Goal: Find specific page/section: Find specific page/section

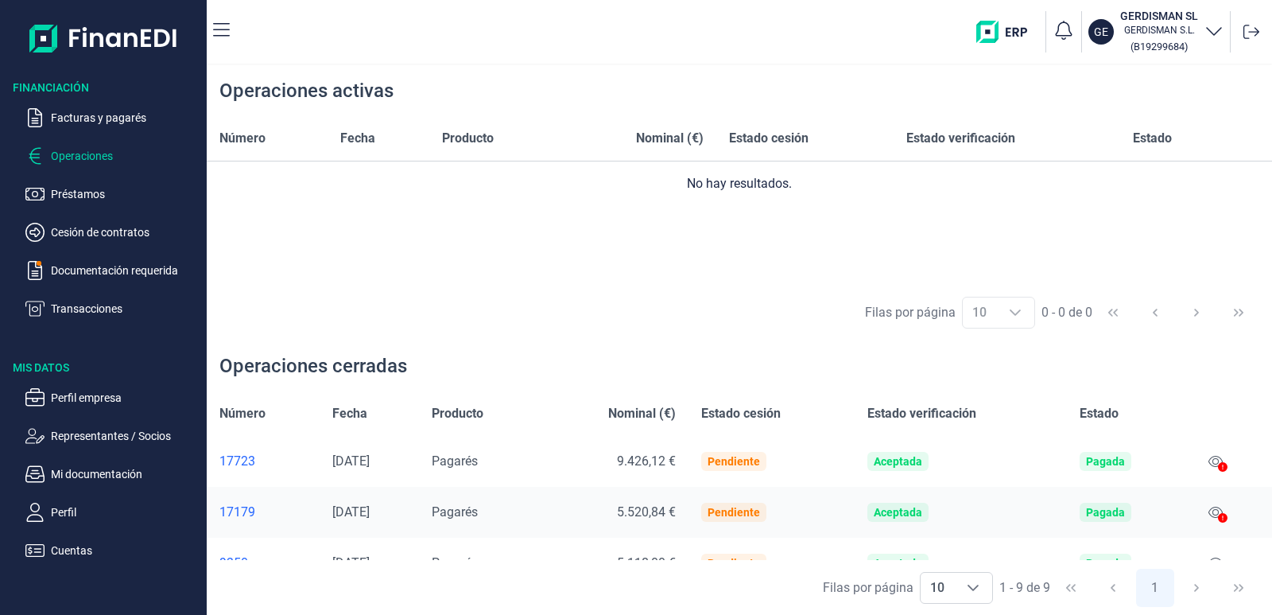
scroll to position [80, 0]
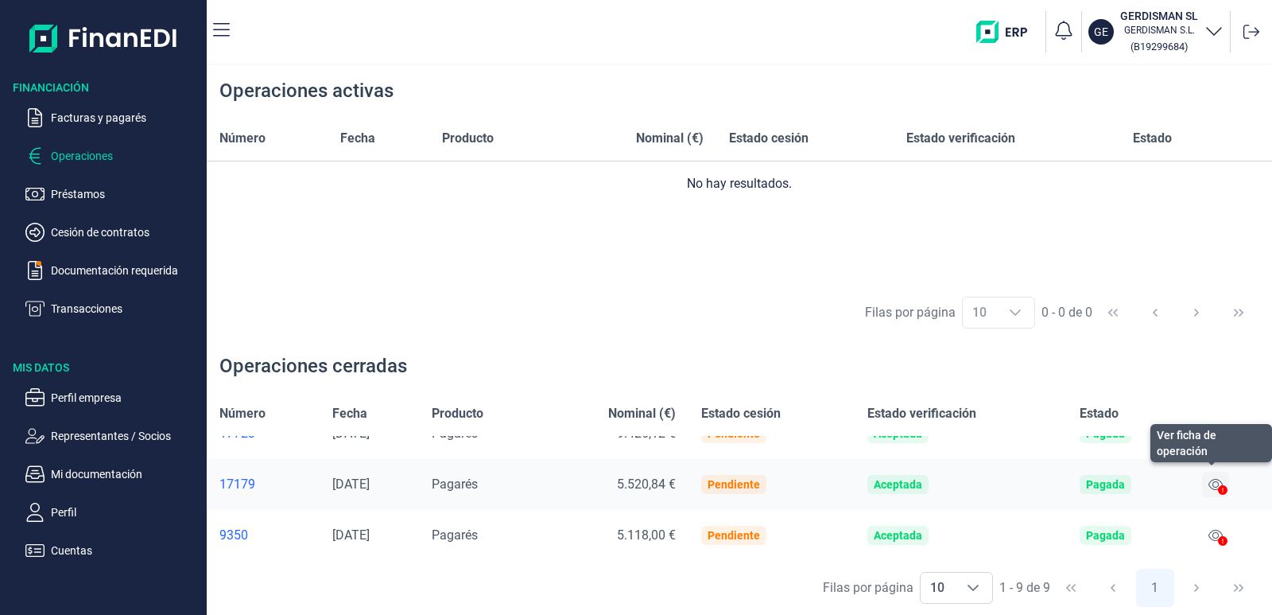
click at [1209, 484] on icon at bounding box center [1215, 484] width 14 height 13
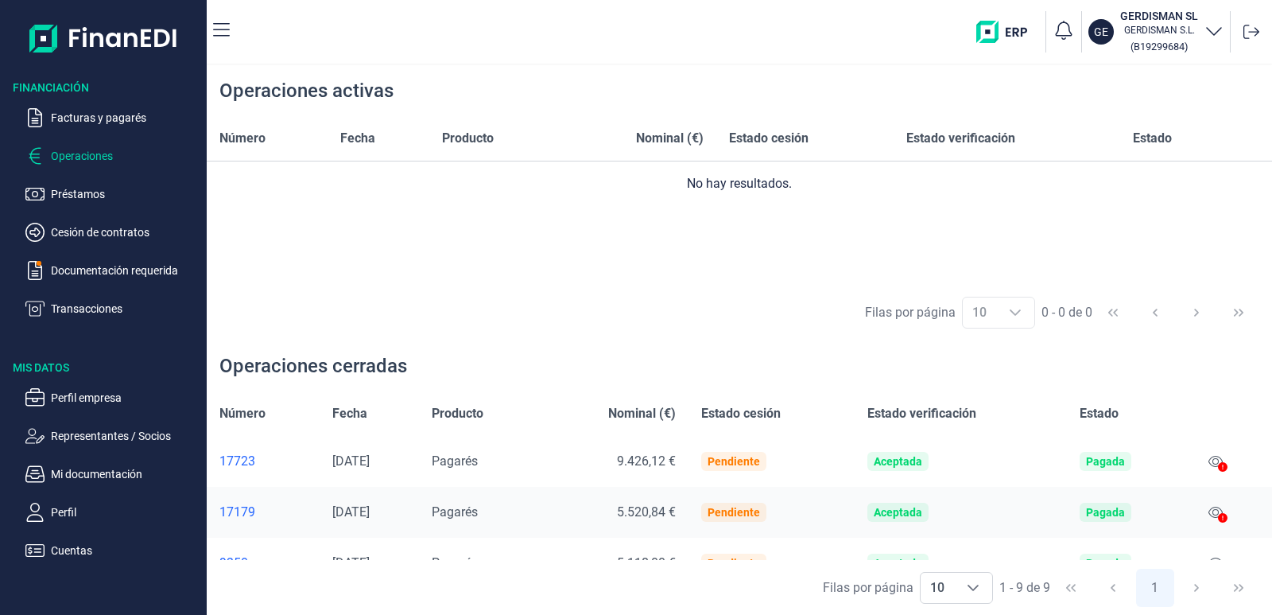
scroll to position [80, 0]
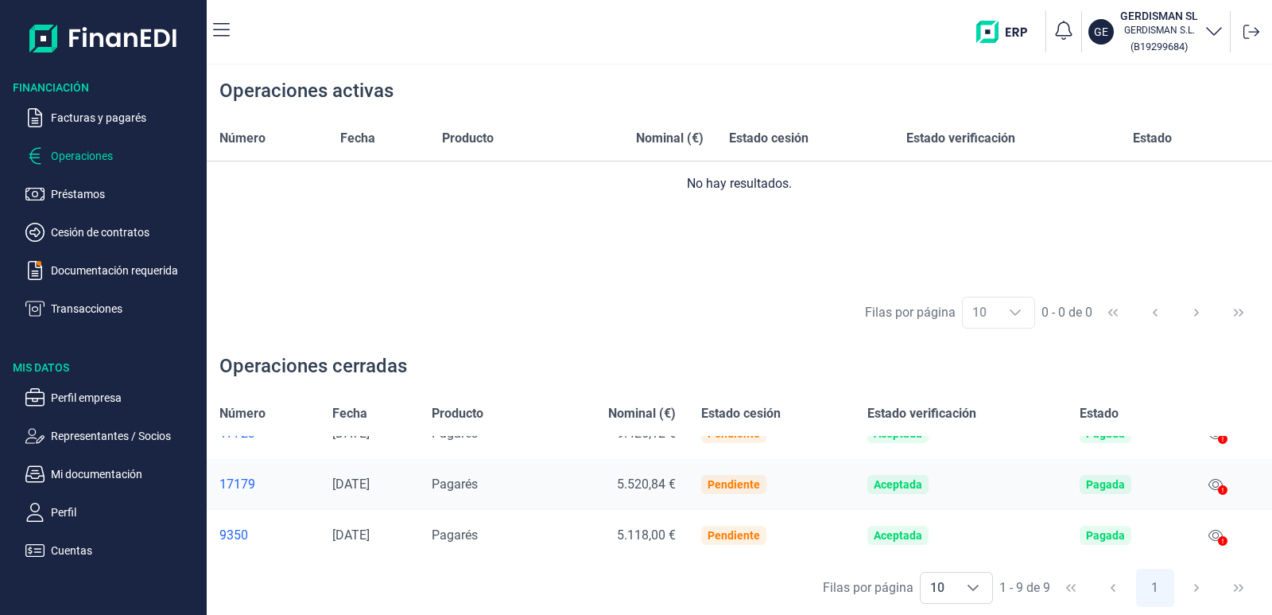
click at [242, 479] on div "17179" at bounding box center [262, 484] width 87 height 16
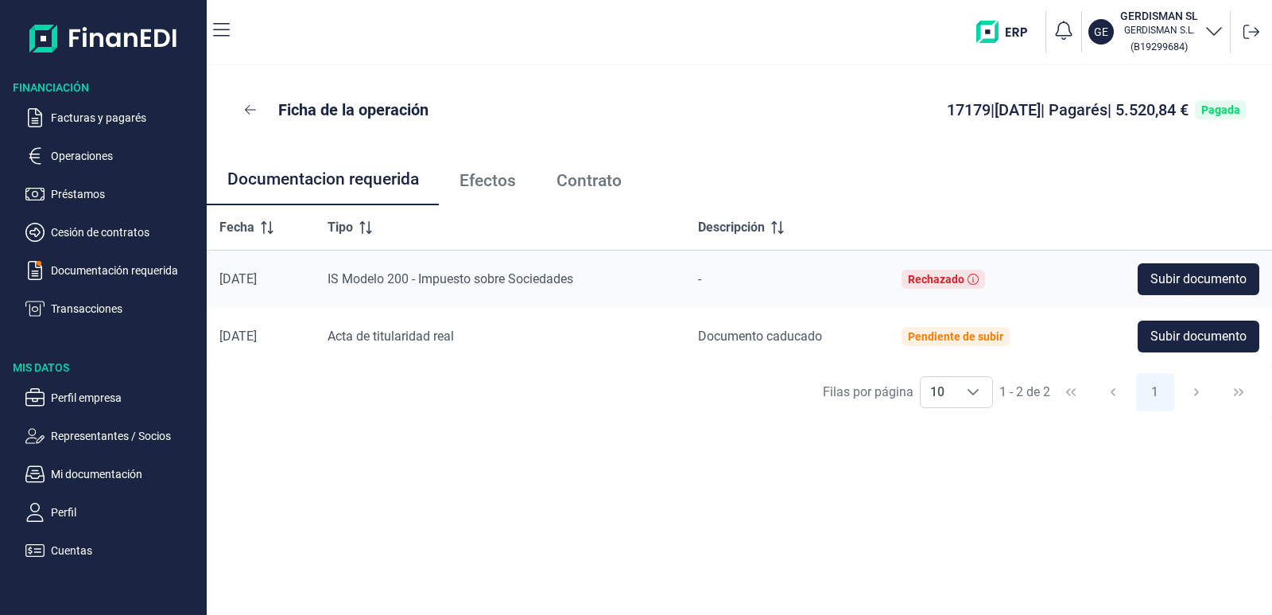
click at [490, 181] on span "Efectos" at bounding box center [488, 181] width 56 height 17
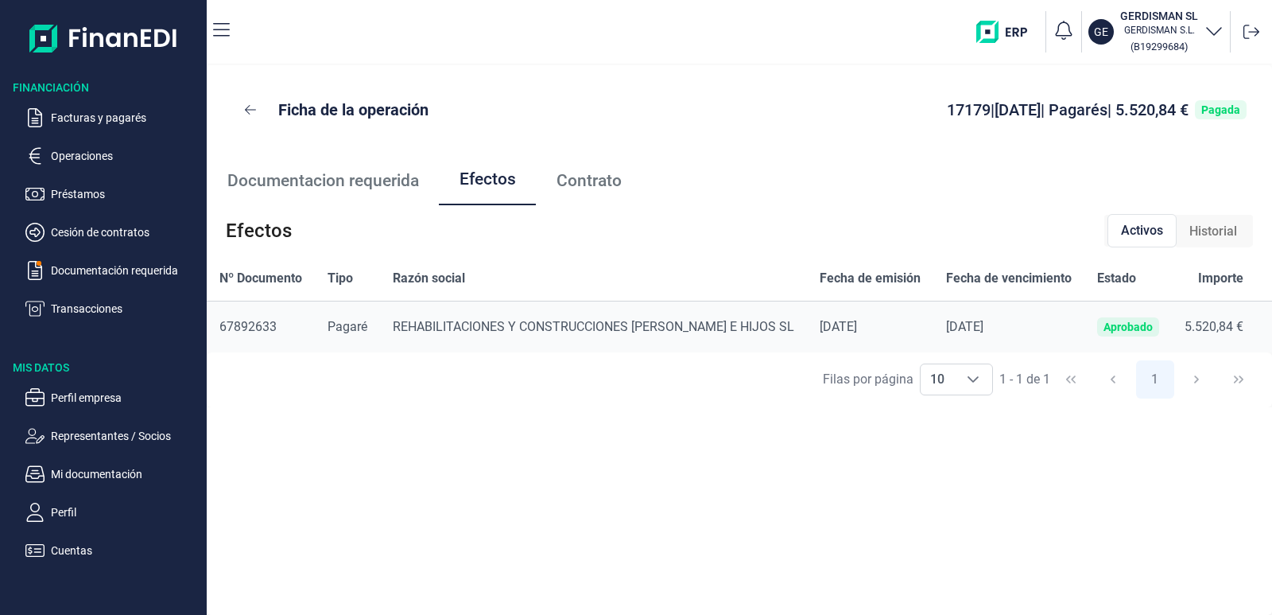
click at [619, 187] on span "Contrato" at bounding box center [589, 181] width 65 height 17
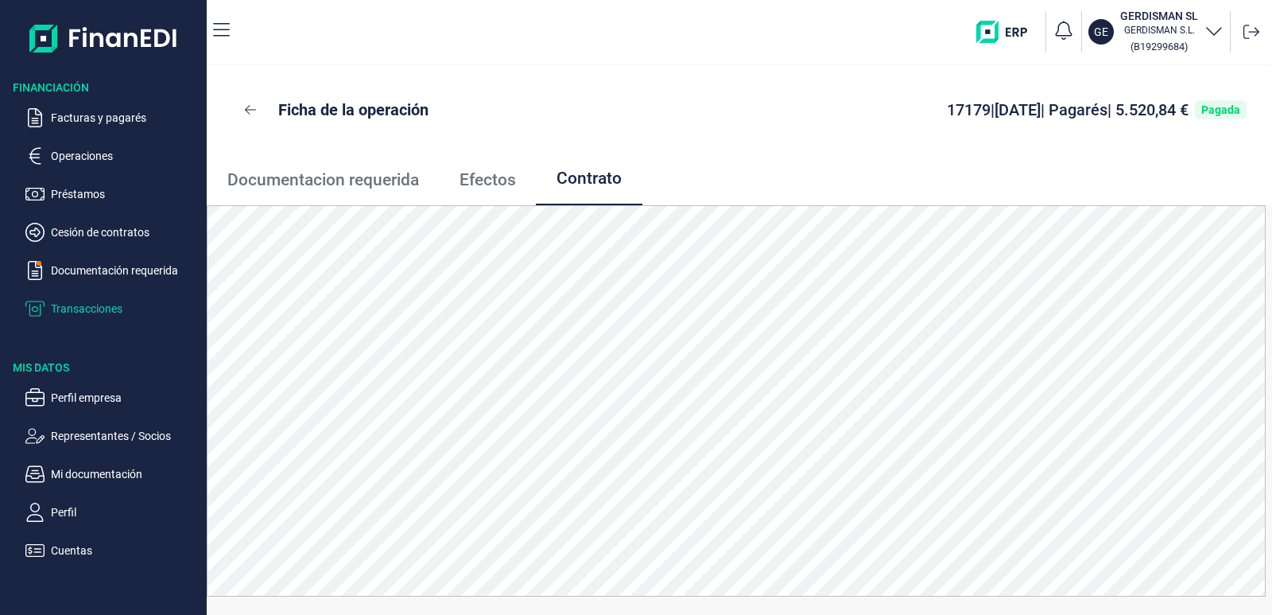
click at [96, 308] on p "Transacciones" at bounding box center [125, 308] width 149 height 19
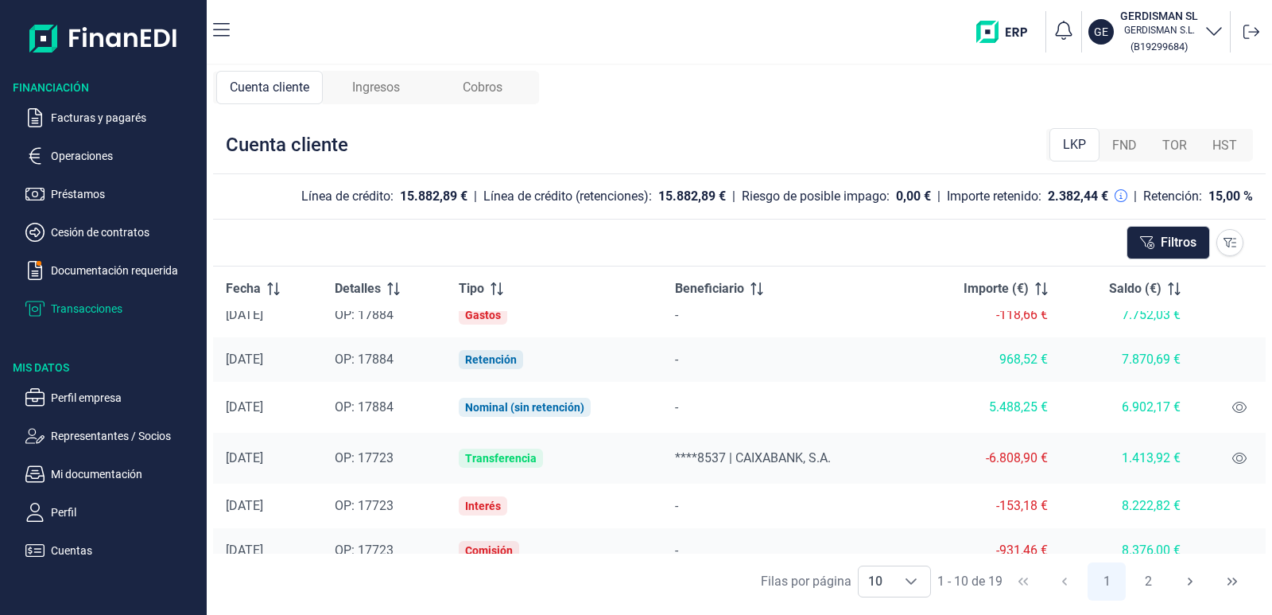
scroll to position [223, 0]
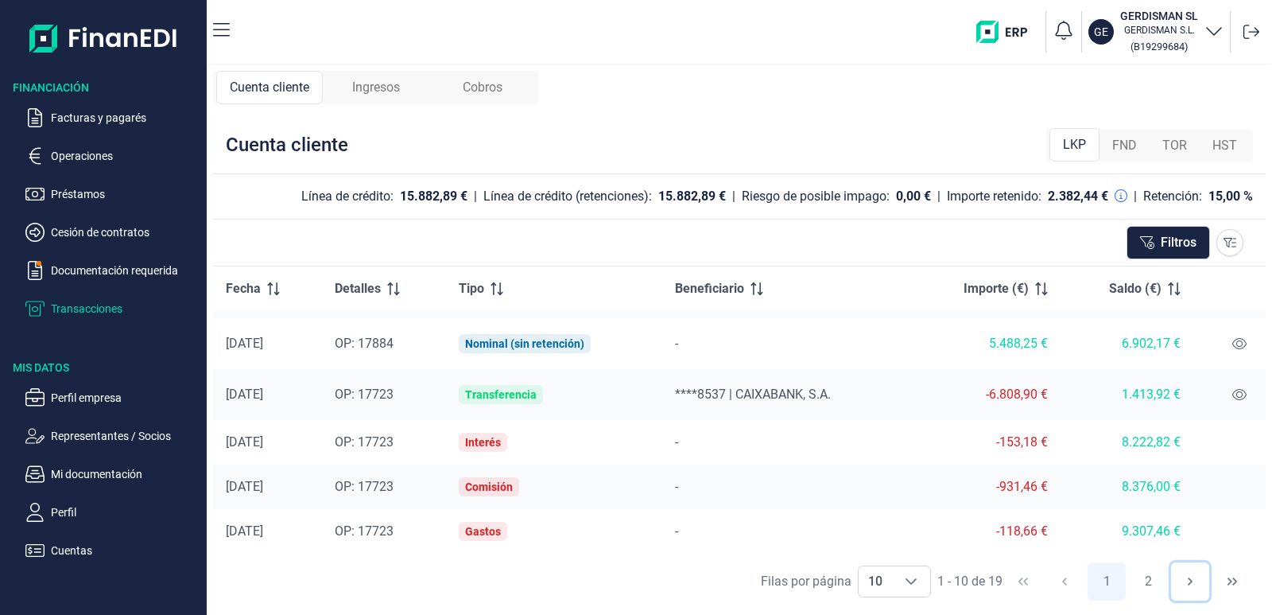
click at [1189, 583] on icon "Next Page" at bounding box center [1190, 581] width 5 height 8
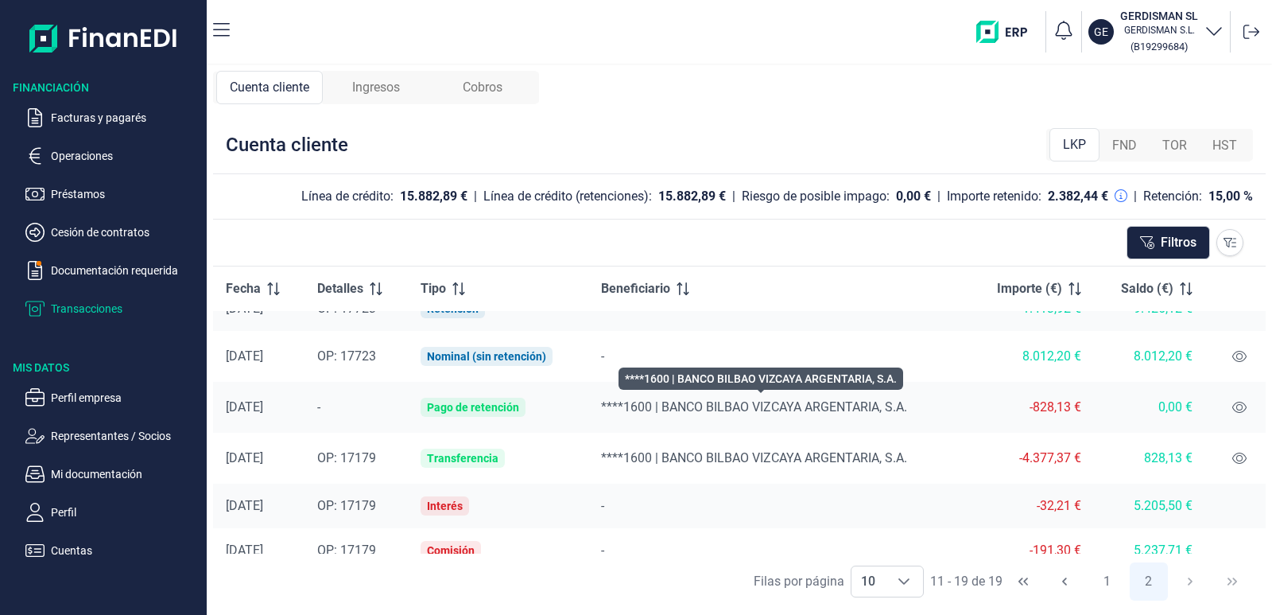
scroll to position [0, 0]
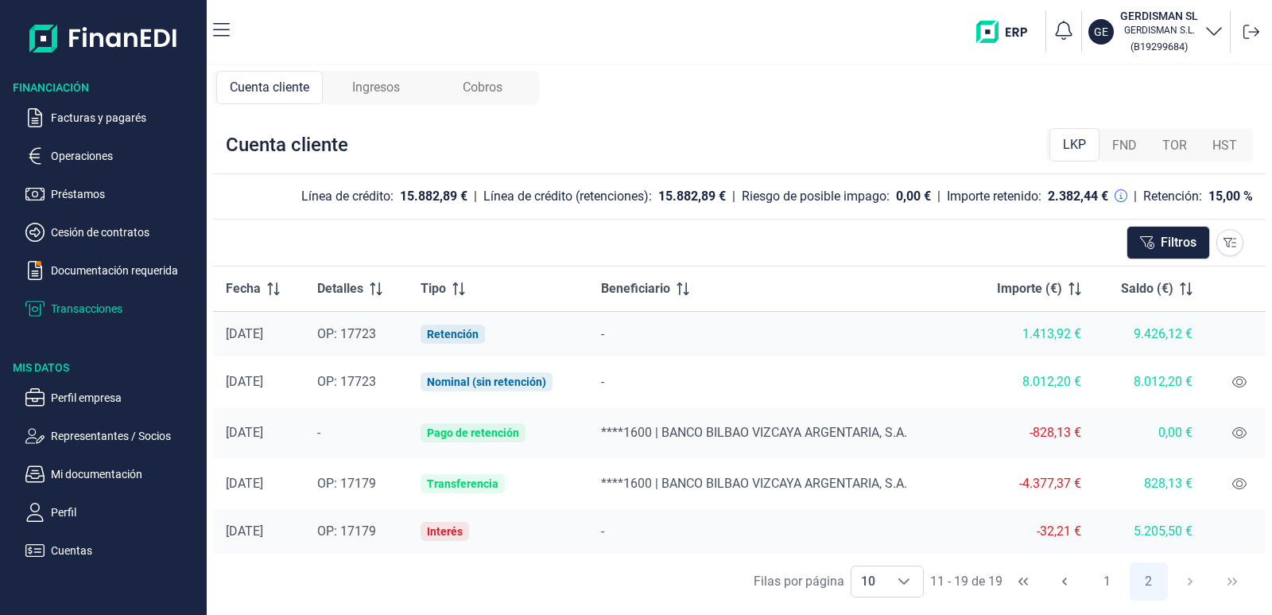
click at [370, 335] on span "OP: 17723" at bounding box center [346, 333] width 59 height 15
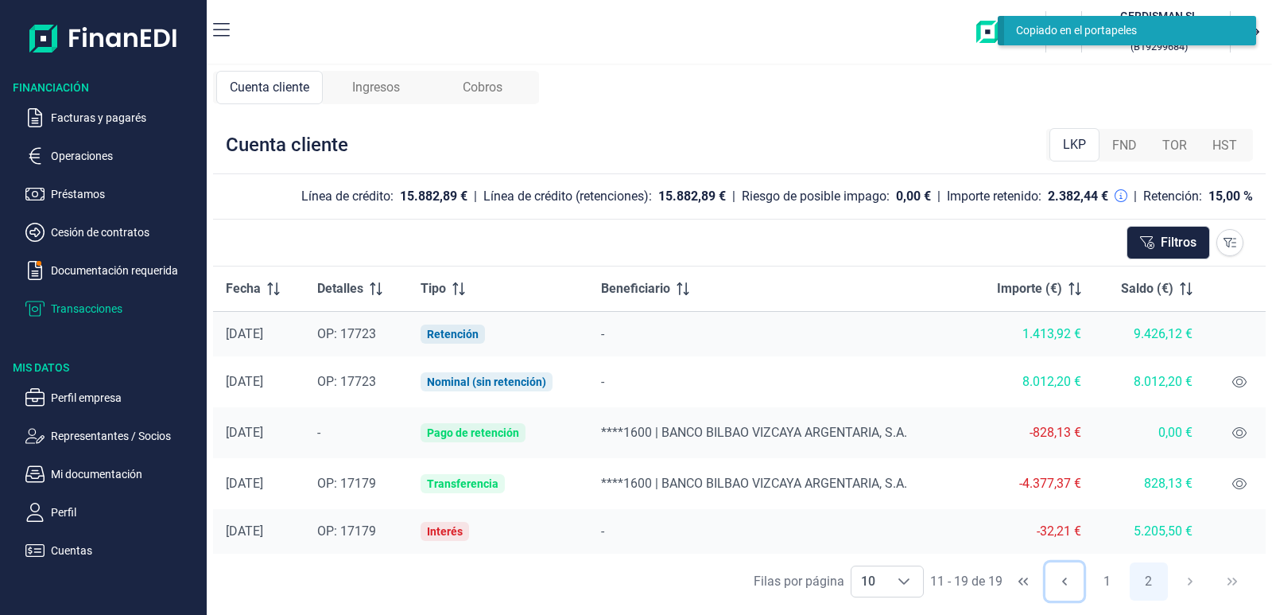
click at [1065, 587] on icon "Previous Page" at bounding box center [1064, 581] width 13 height 13
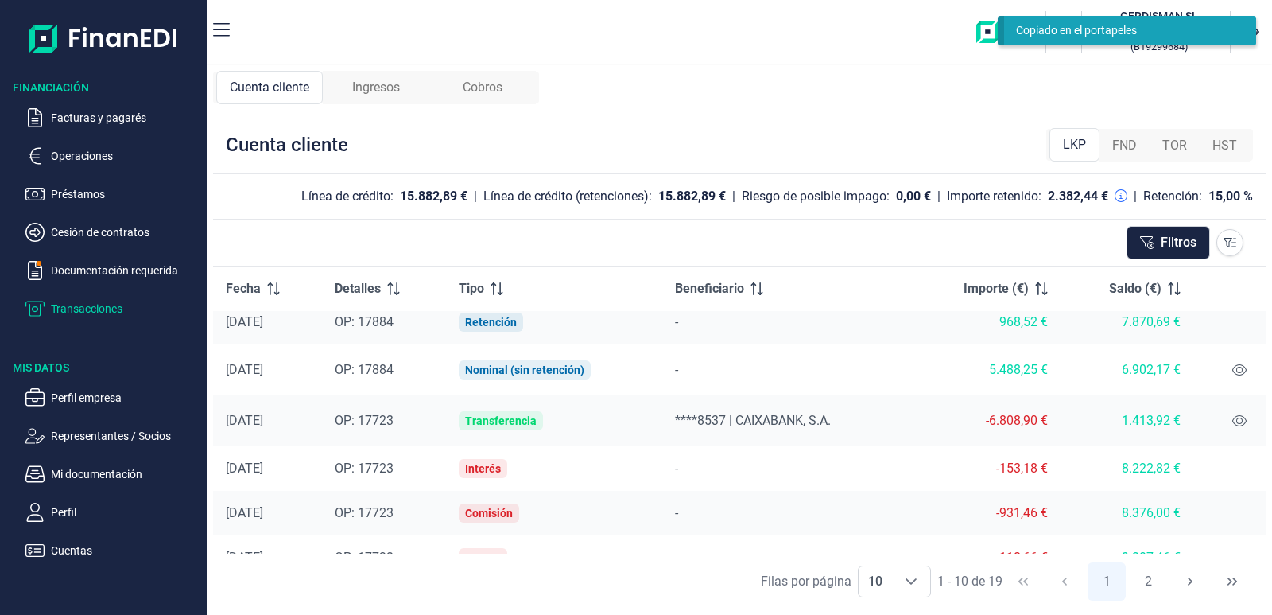
scroll to position [223, 0]
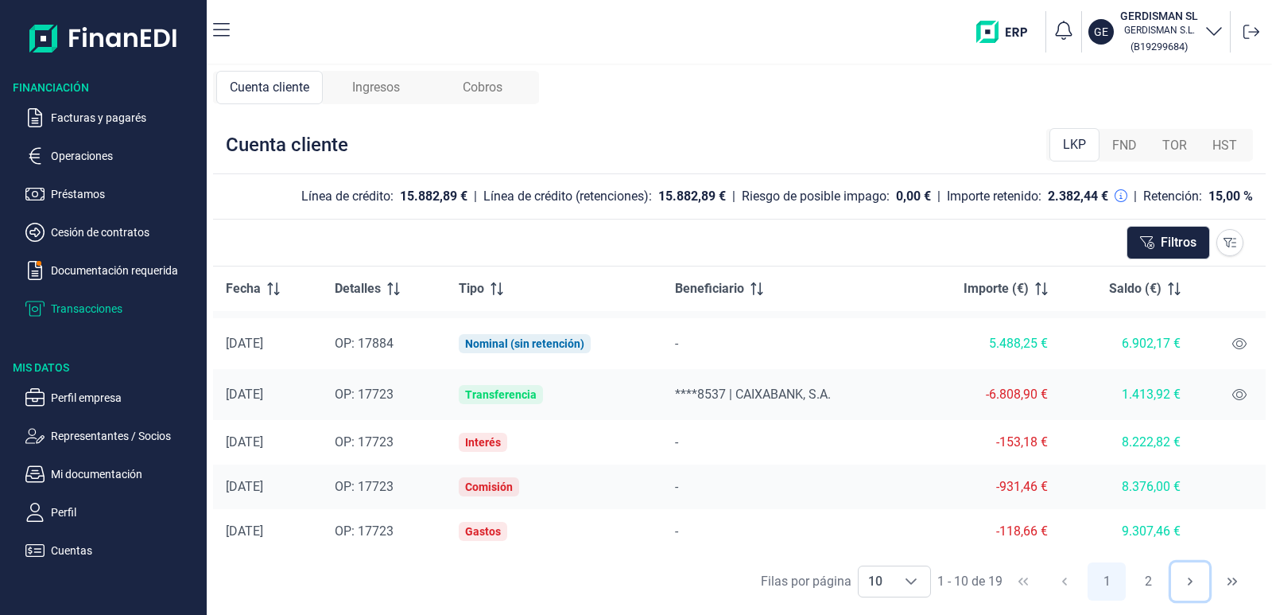
click at [1188, 581] on icon "Next Page" at bounding box center [1190, 581] width 13 height 13
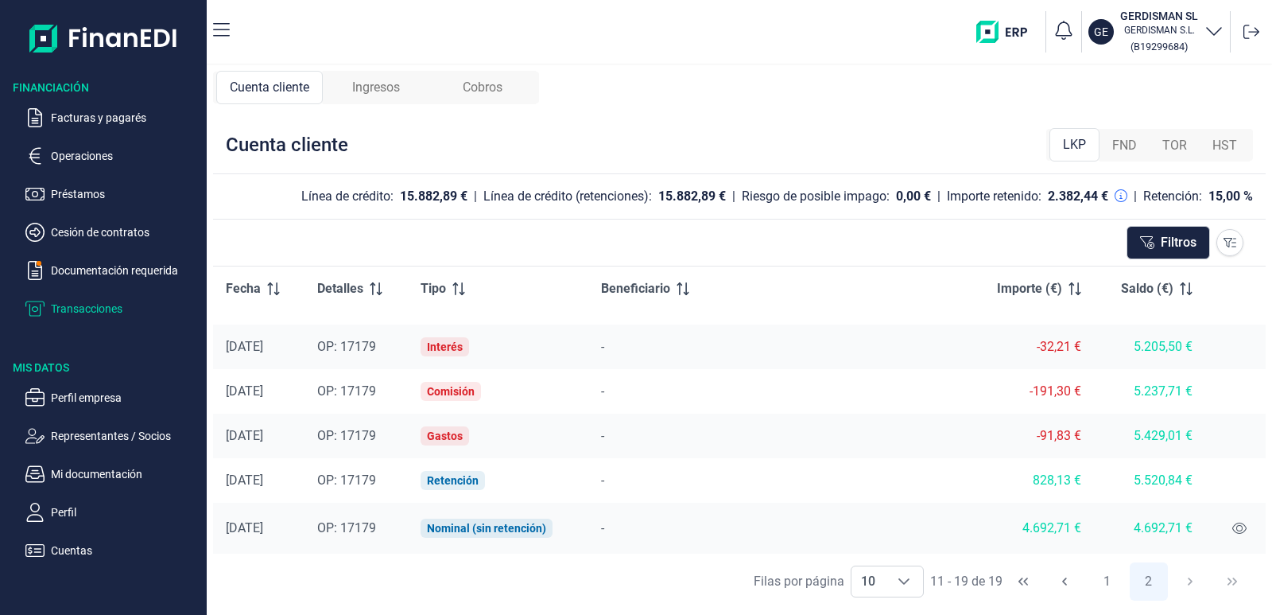
scroll to position [184, 0]
click at [1066, 580] on icon "Previous Page" at bounding box center [1064, 581] width 13 height 13
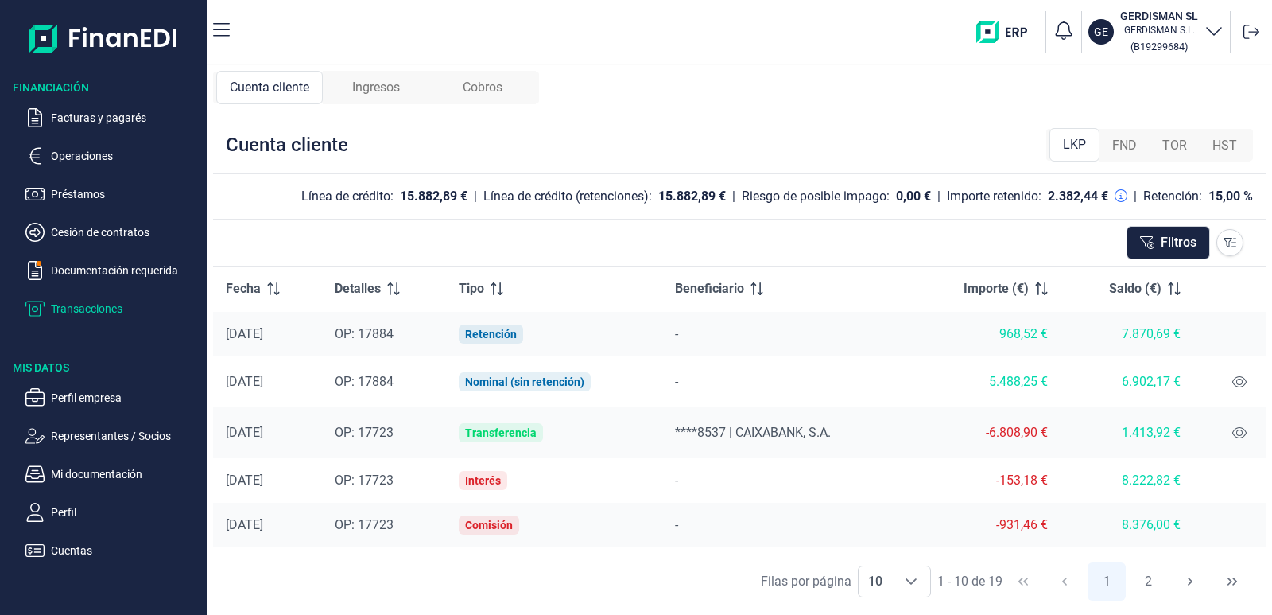
scroll to position [223, 0]
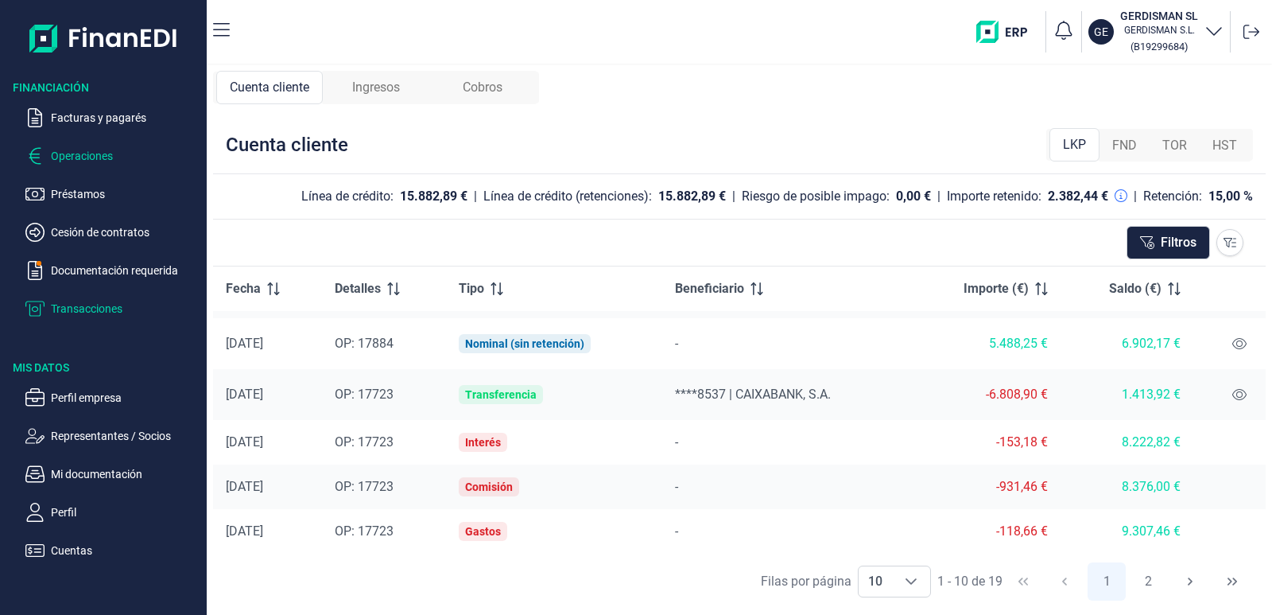
click at [64, 157] on p "Operaciones" at bounding box center [125, 155] width 149 height 19
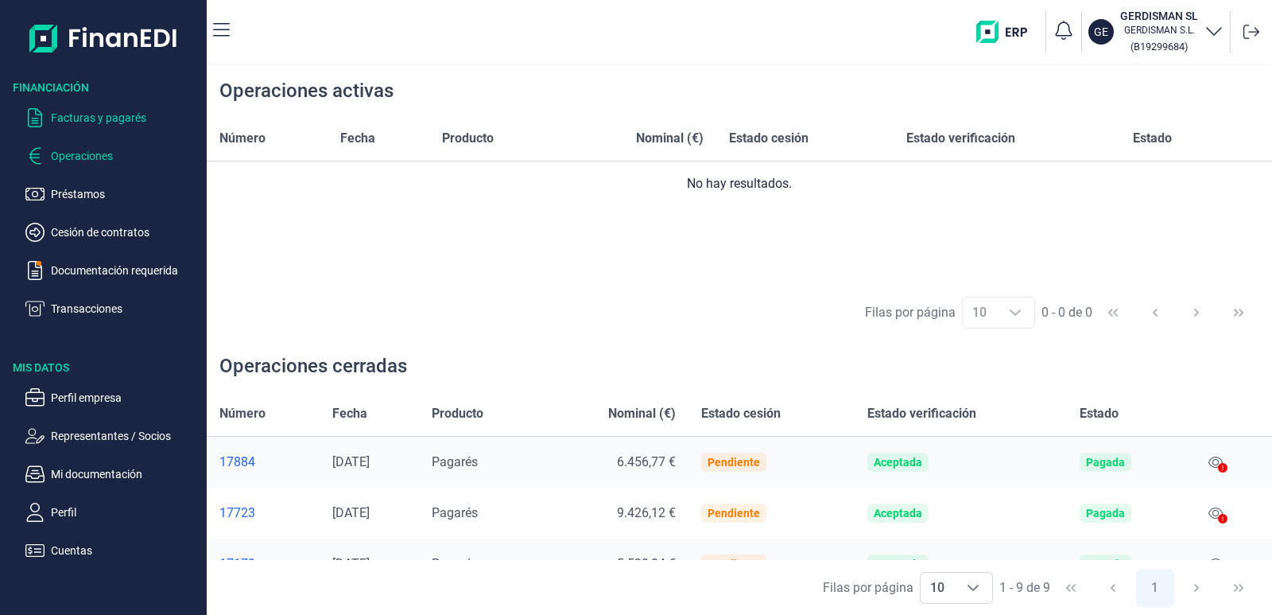
click at [95, 115] on p "Facturas y pagarés" at bounding box center [125, 117] width 149 height 19
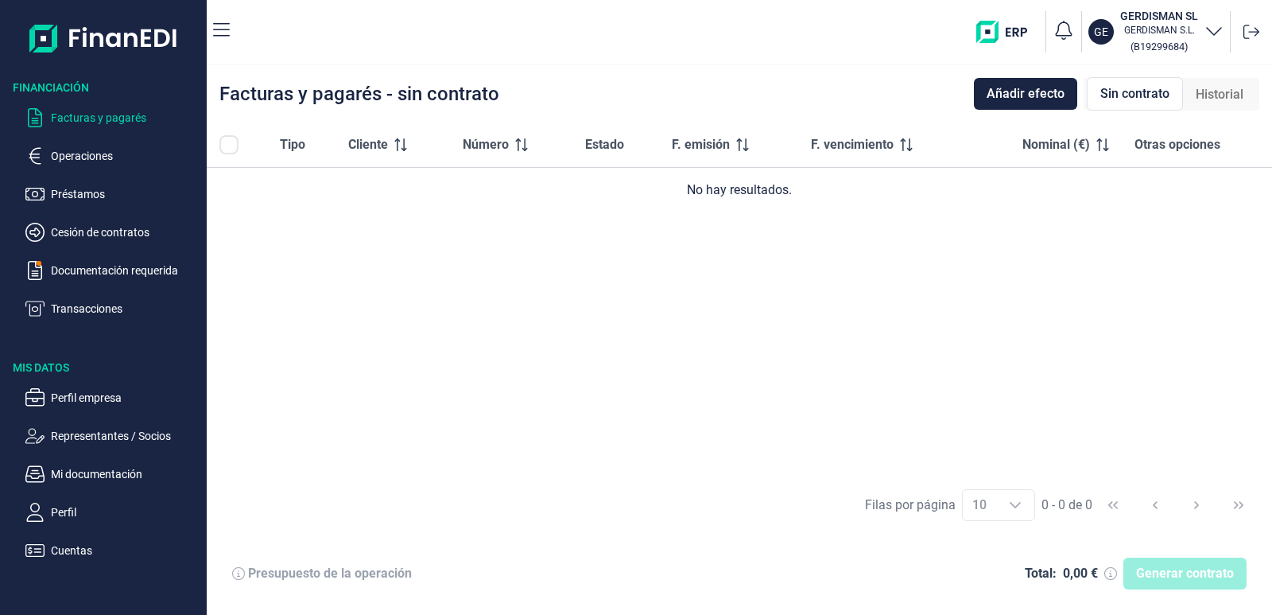
click at [1224, 87] on span "Historial" at bounding box center [1220, 94] width 48 height 19
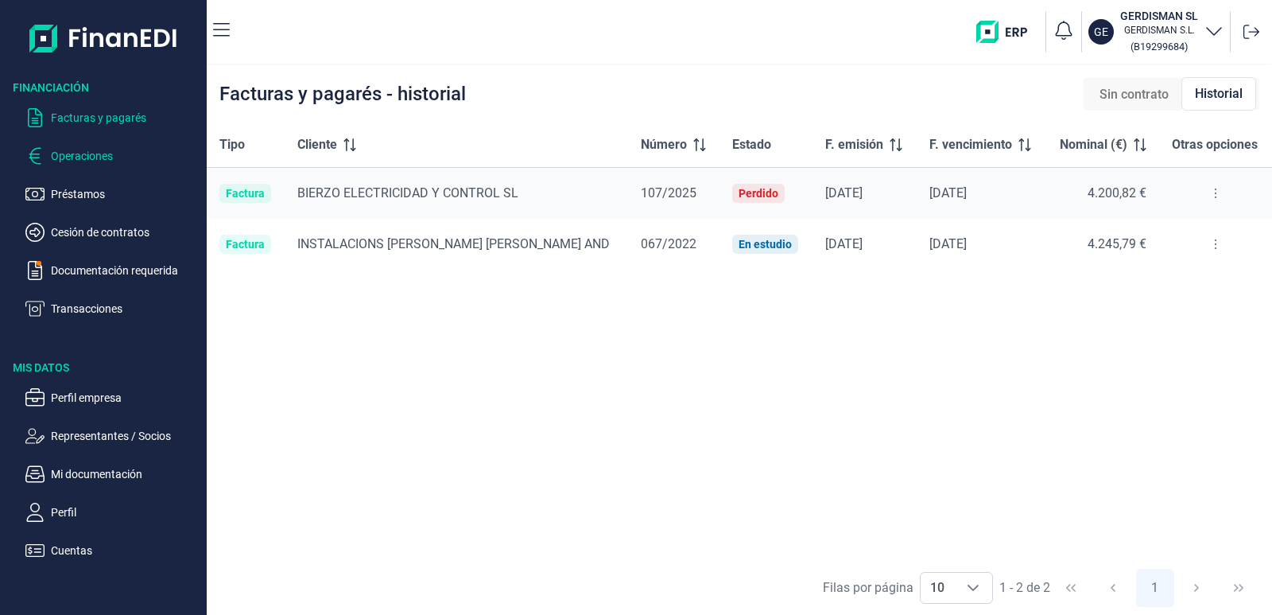
click at [63, 151] on p "Operaciones" at bounding box center [125, 155] width 149 height 19
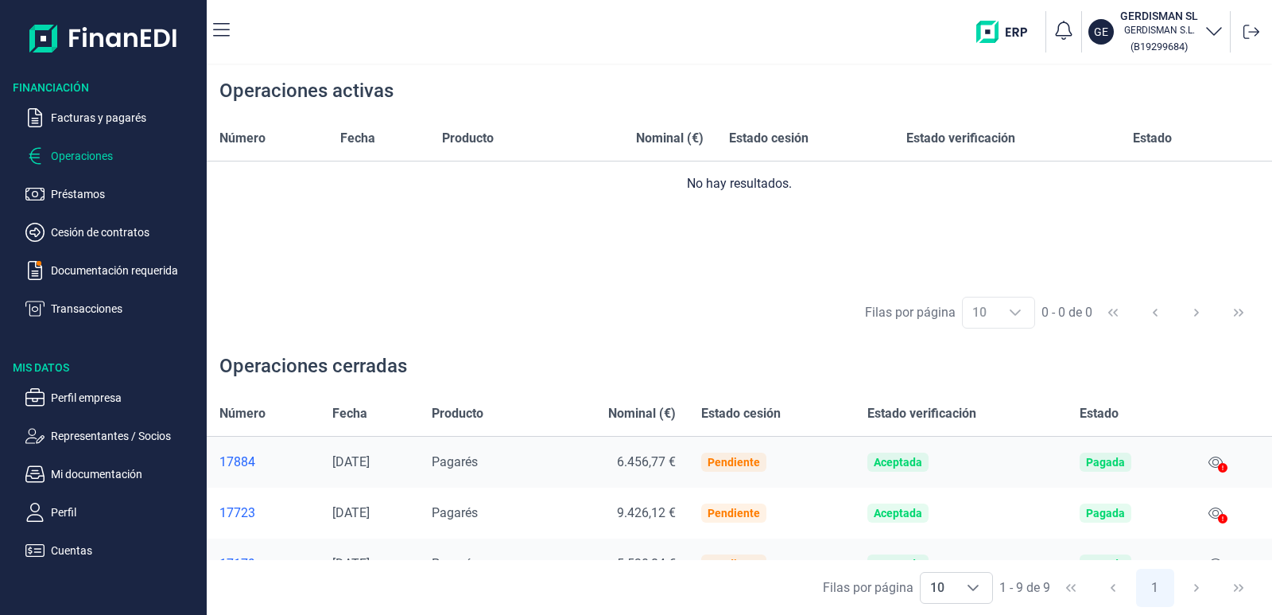
click at [246, 514] on div "17723" at bounding box center [262, 513] width 87 height 16
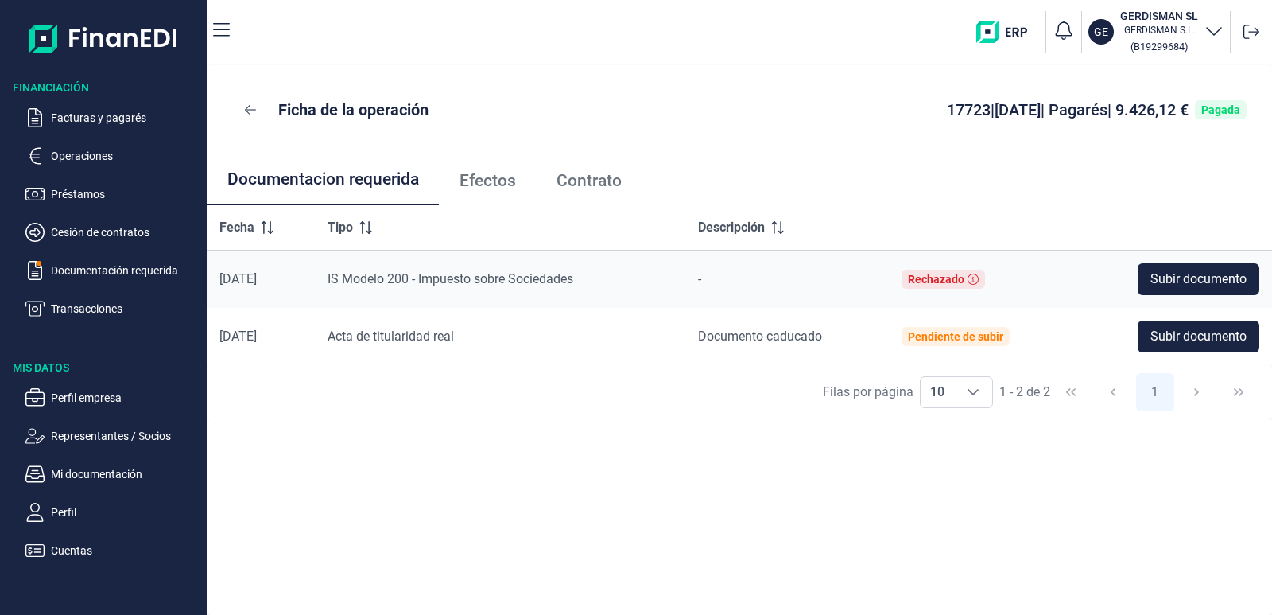
click at [614, 180] on span "Contrato" at bounding box center [589, 181] width 65 height 17
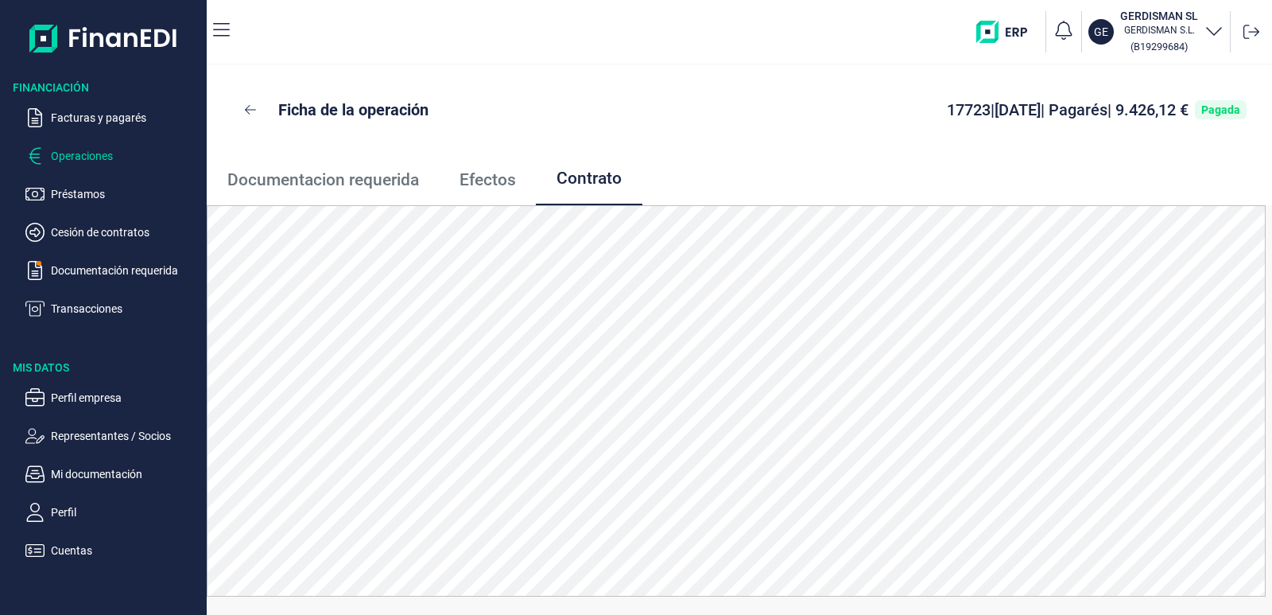
click at [80, 153] on p "Operaciones" at bounding box center [125, 155] width 149 height 19
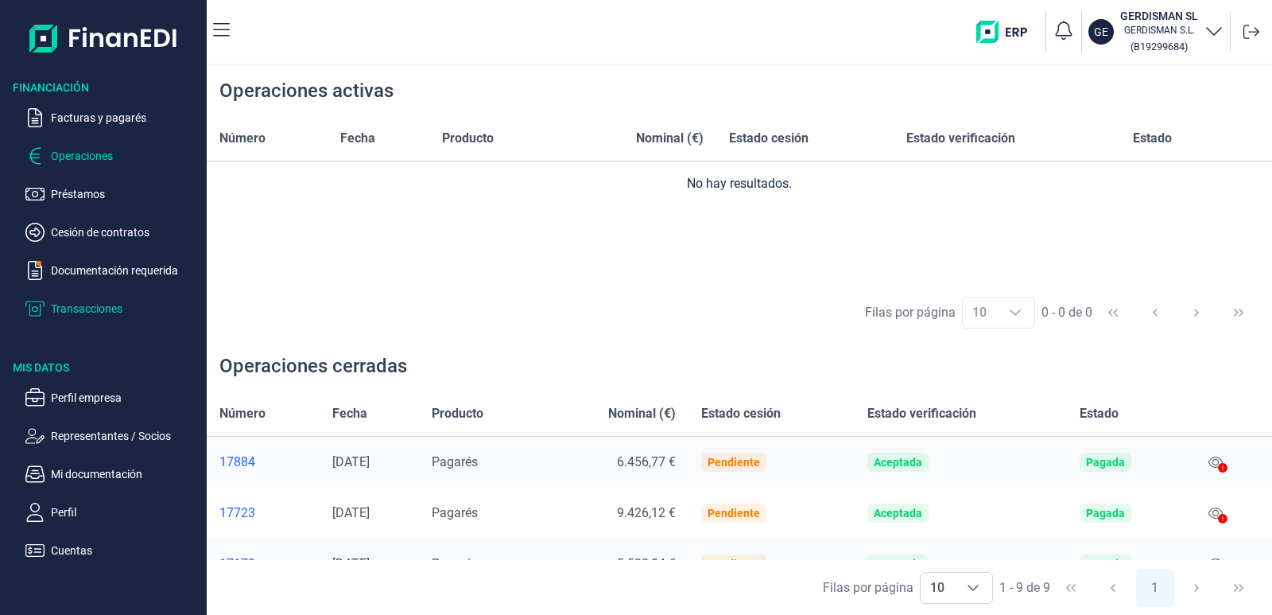
click at [108, 310] on p "Transacciones" at bounding box center [125, 308] width 149 height 19
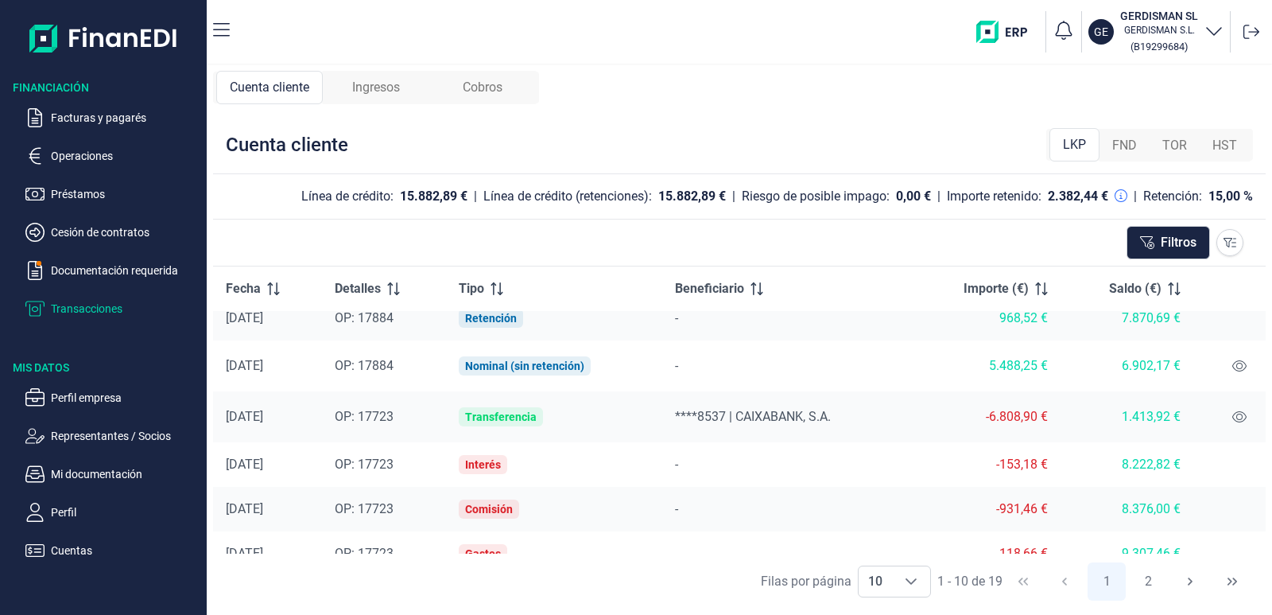
scroll to position [223, 0]
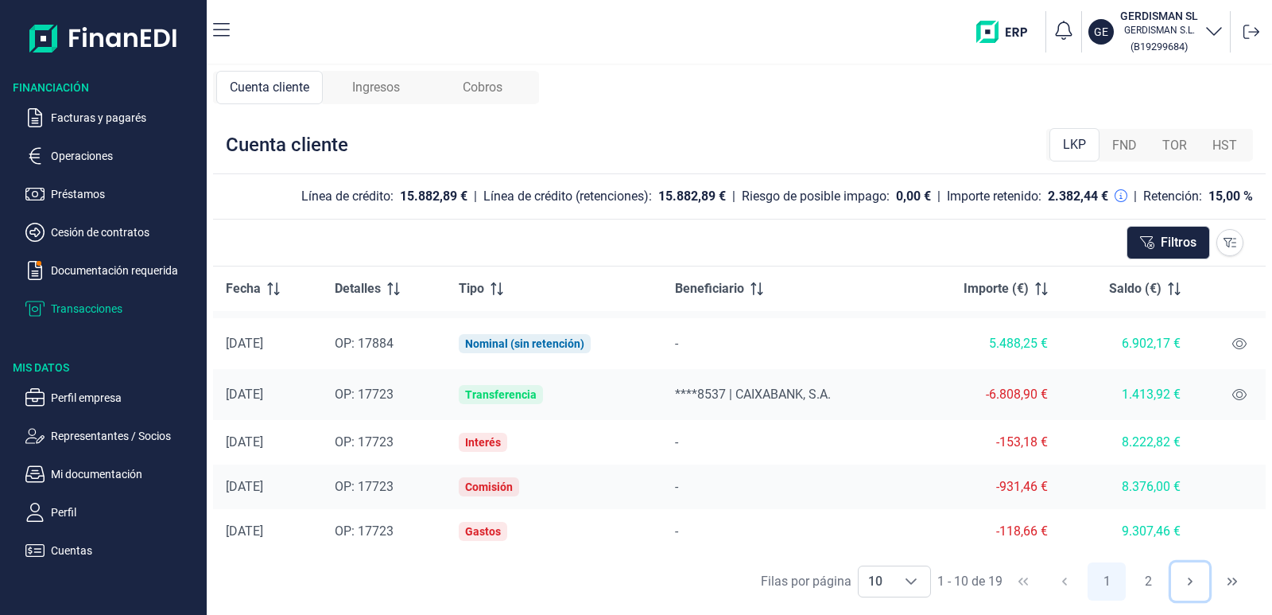
click at [1186, 583] on icon "Next Page" at bounding box center [1190, 581] width 13 height 13
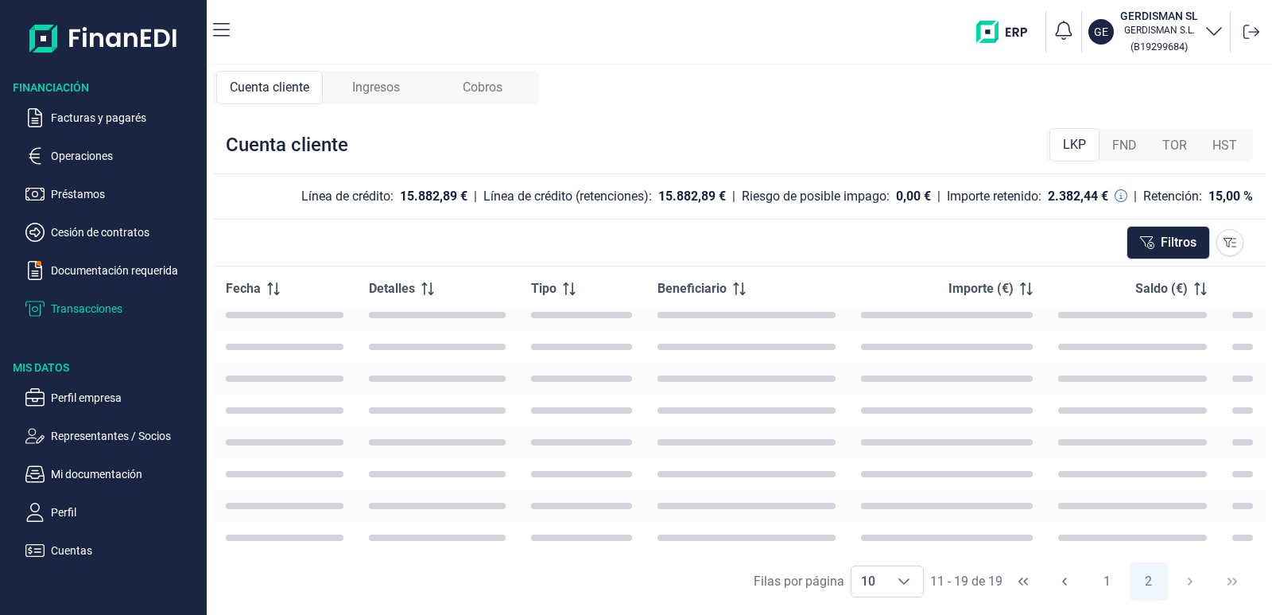
scroll to position [184, 0]
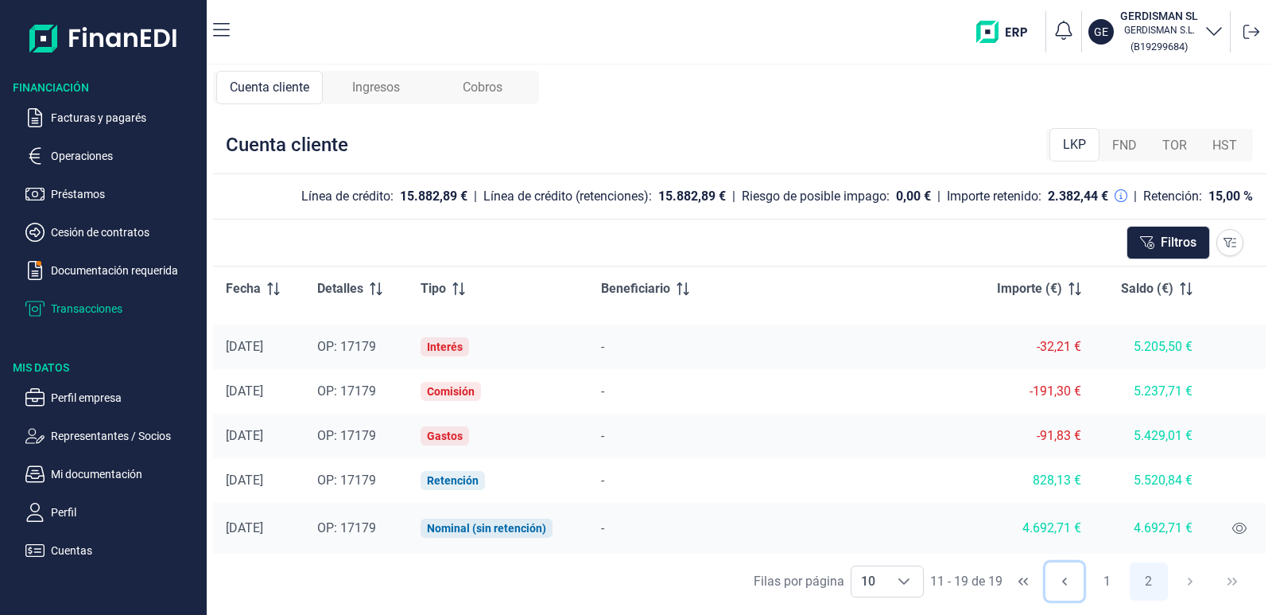
click at [1061, 581] on icon "Previous Page" at bounding box center [1064, 581] width 13 height 13
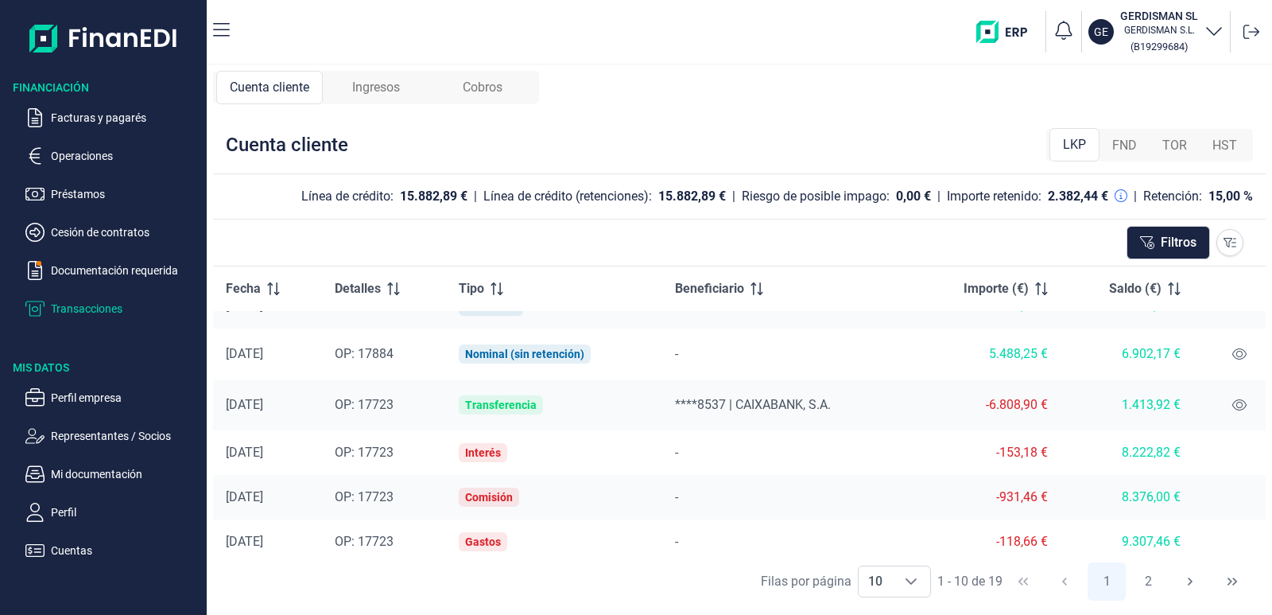
scroll to position [223, 0]
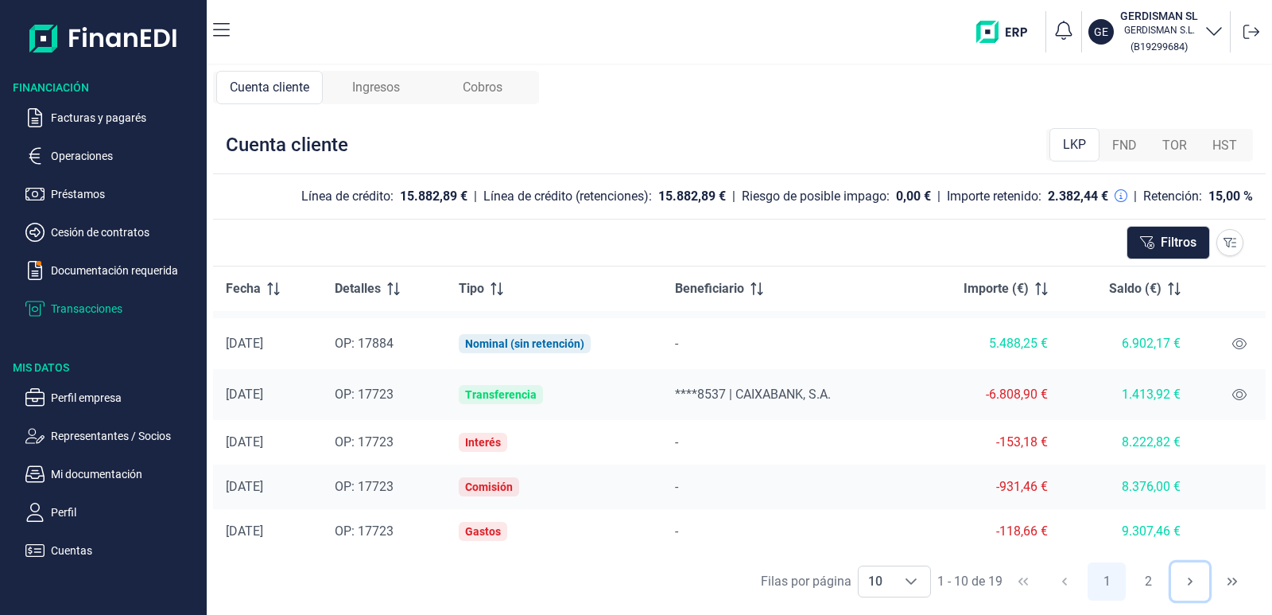
click at [1191, 578] on icon "Next Page" at bounding box center [1190, 581] width 13 height 13
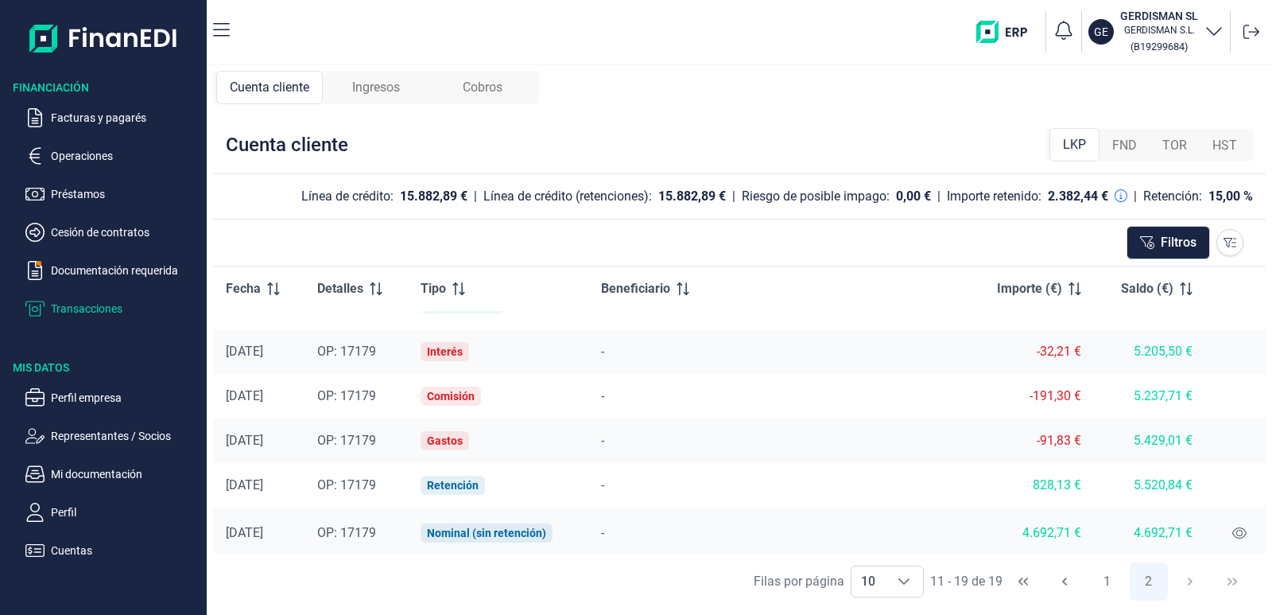
scroll to position [184, 0]
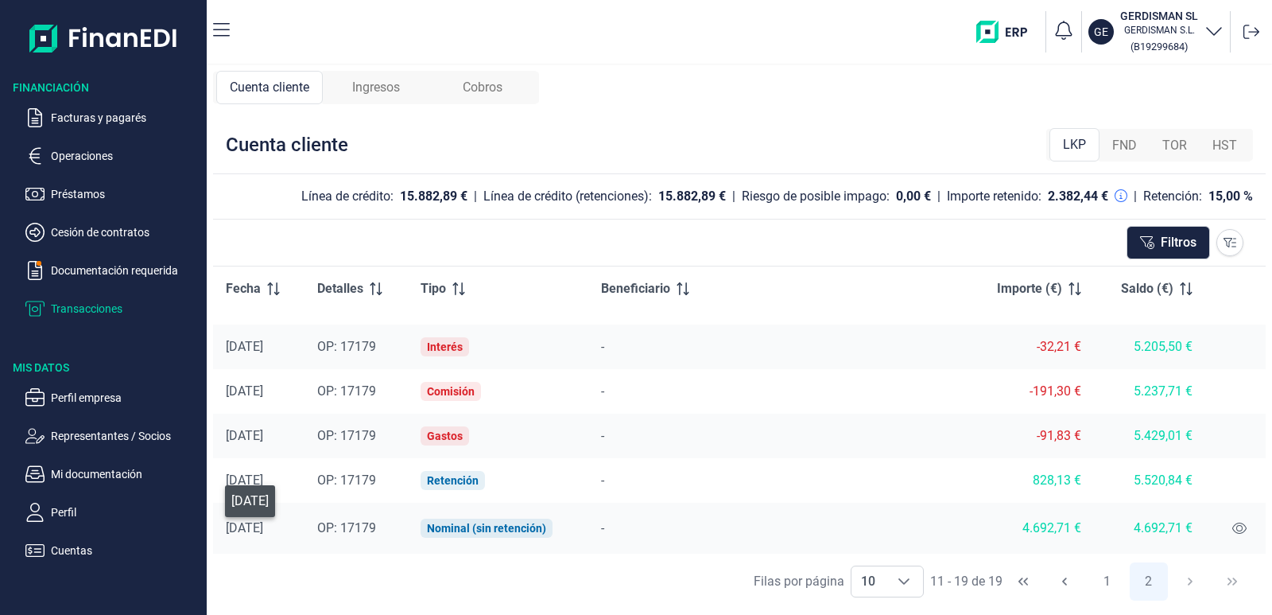
click at [270, 532] on div "[DATE]" at bounding box center [259, 528] width 66 height 16
click at [373, 524] on span "OP: 17179" at bounding box center [346, 527] width 59 height 15
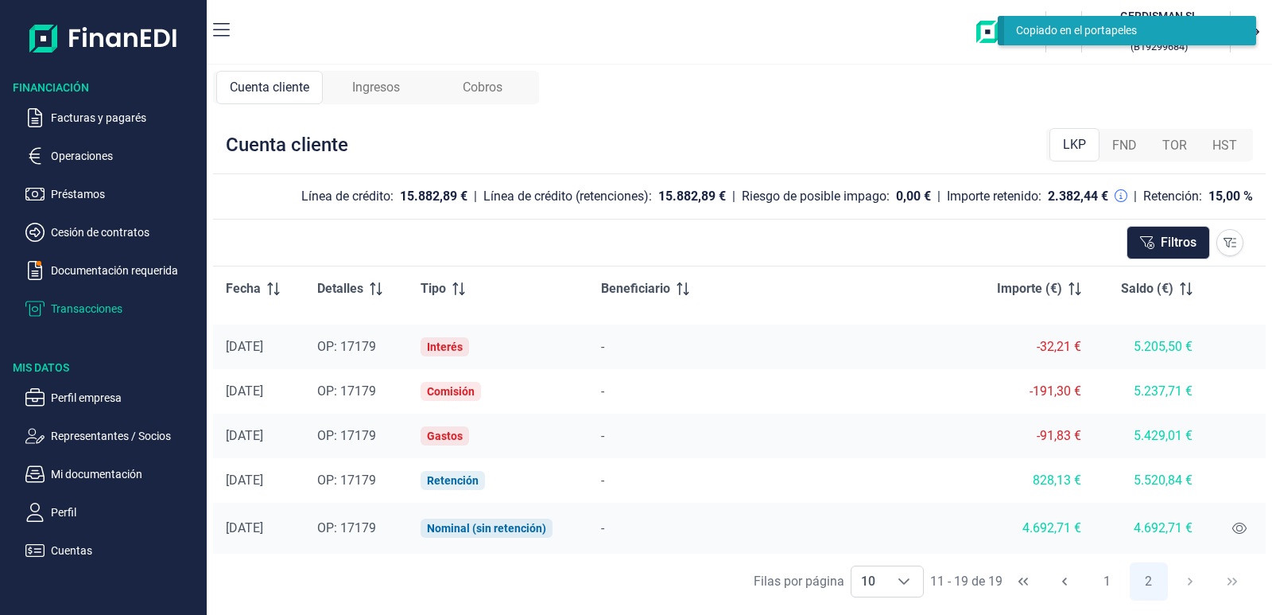
click at [364, 528] on span "OP: 17179" at bounding box center [346, 527] width 59 height 15
click at [498, 533] on div "Nominal (sin retención)" at bounding box center [486, 528] width 119 height 13
click at [77, 236] on p "Cesión de contratos" at bounding box center [125, 232] width 149 height 19
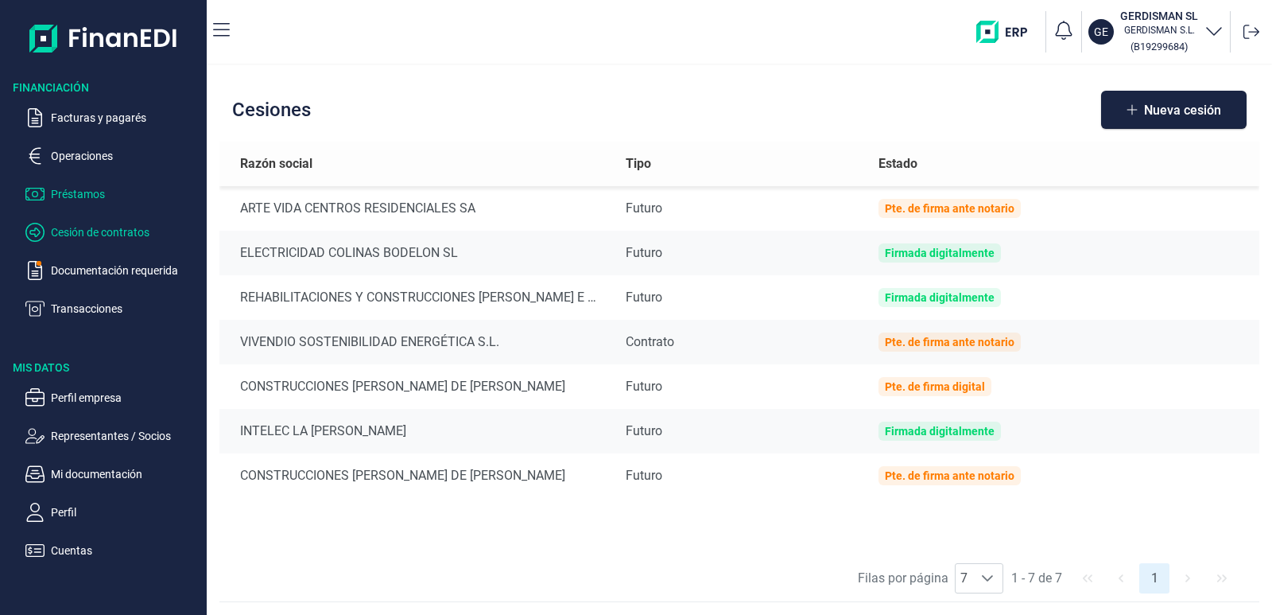
click at [91, 196] on p "Préstamos" at bounding box center [125, 193] width 149 height 19
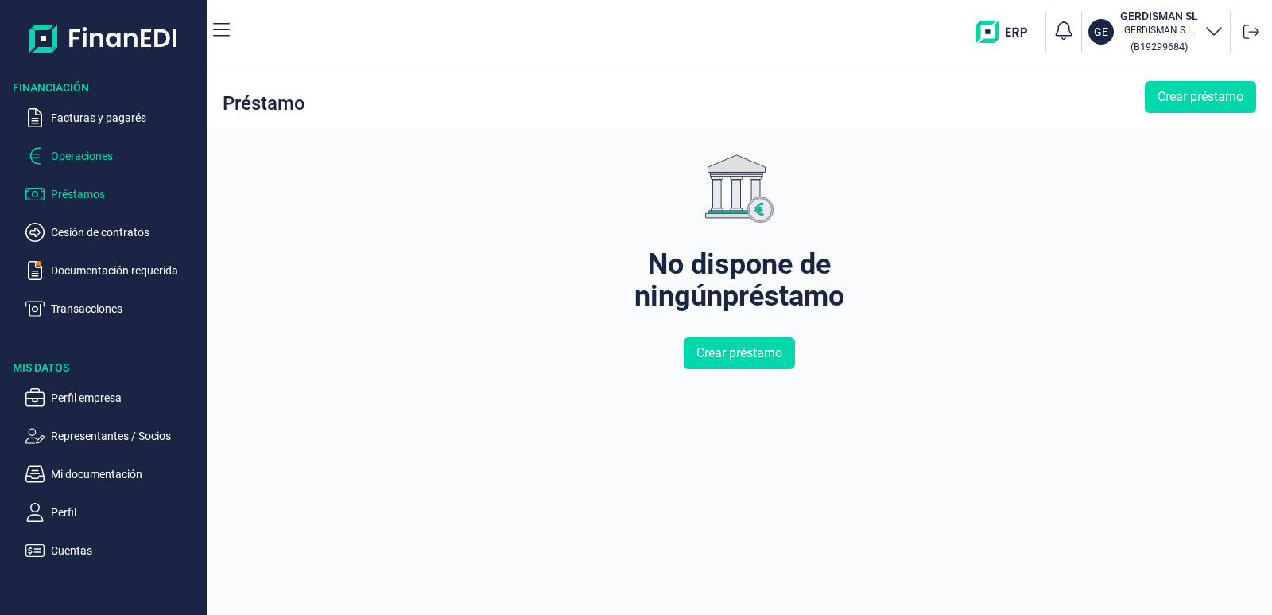
click at [90, 149] on p "Operaciones" at bounding box center [125, 155] width 149 height 19
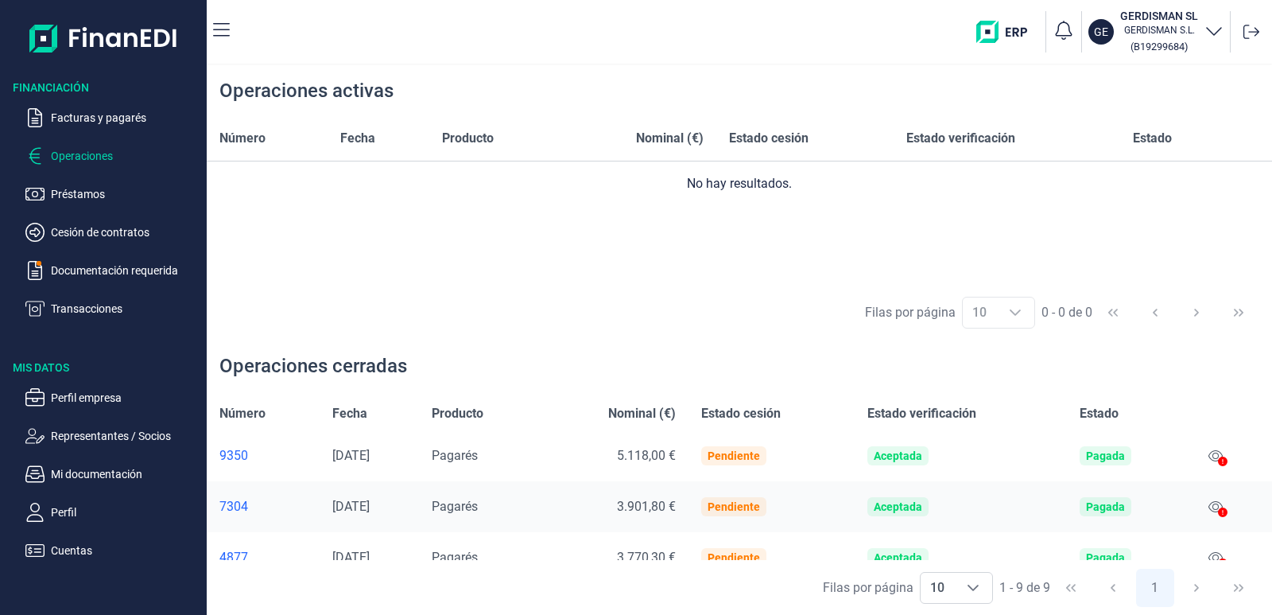
scroll to position [80, 0]
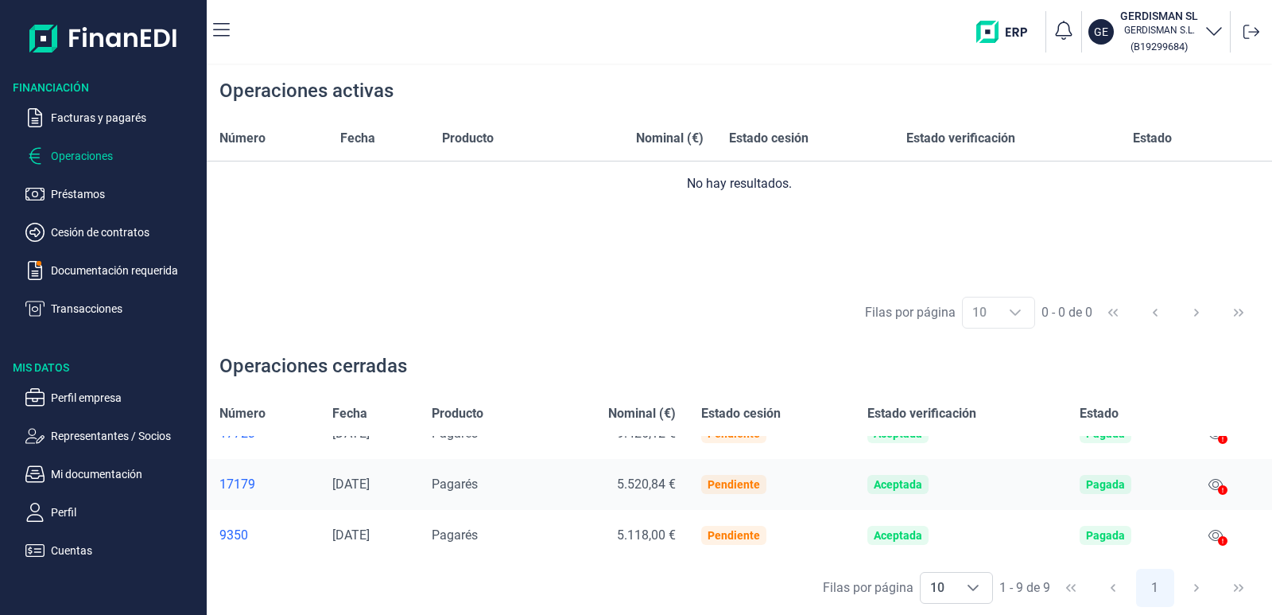
click at [247, 483] on div "17179" at bounding box center [262, 484] width 87 height 16
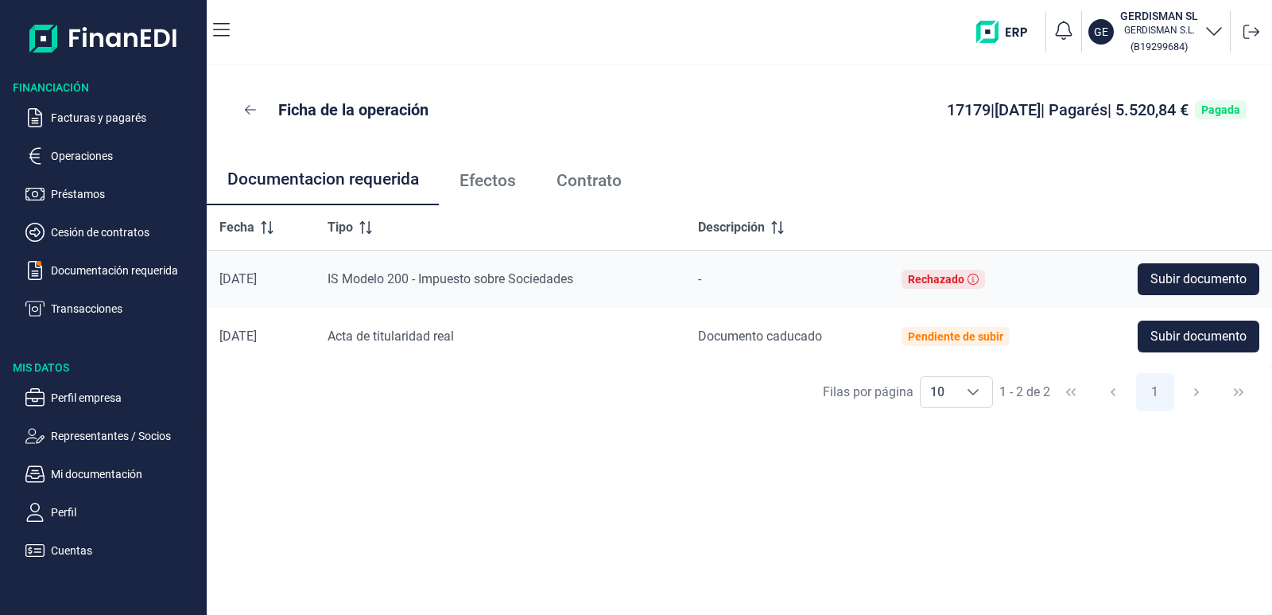
click at [581, 180] on span "Contrato" at bounding box center [589, 181] width 65 height 17
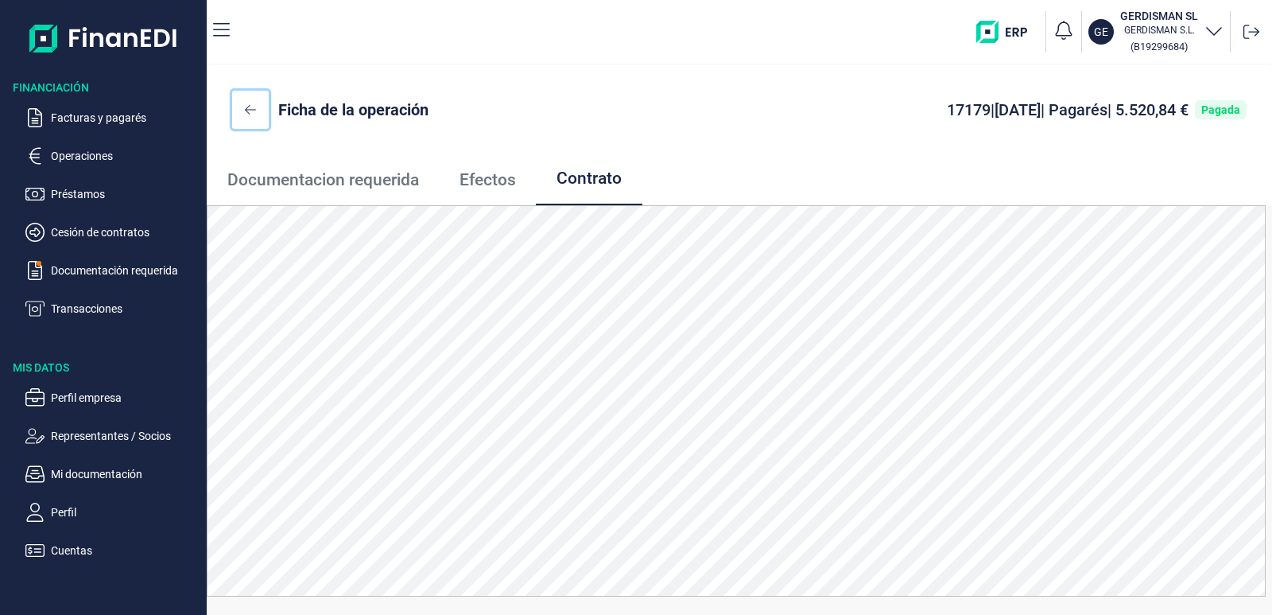
click at [250, 107] on icon at bounding box center [250, 109] width 11 height 13
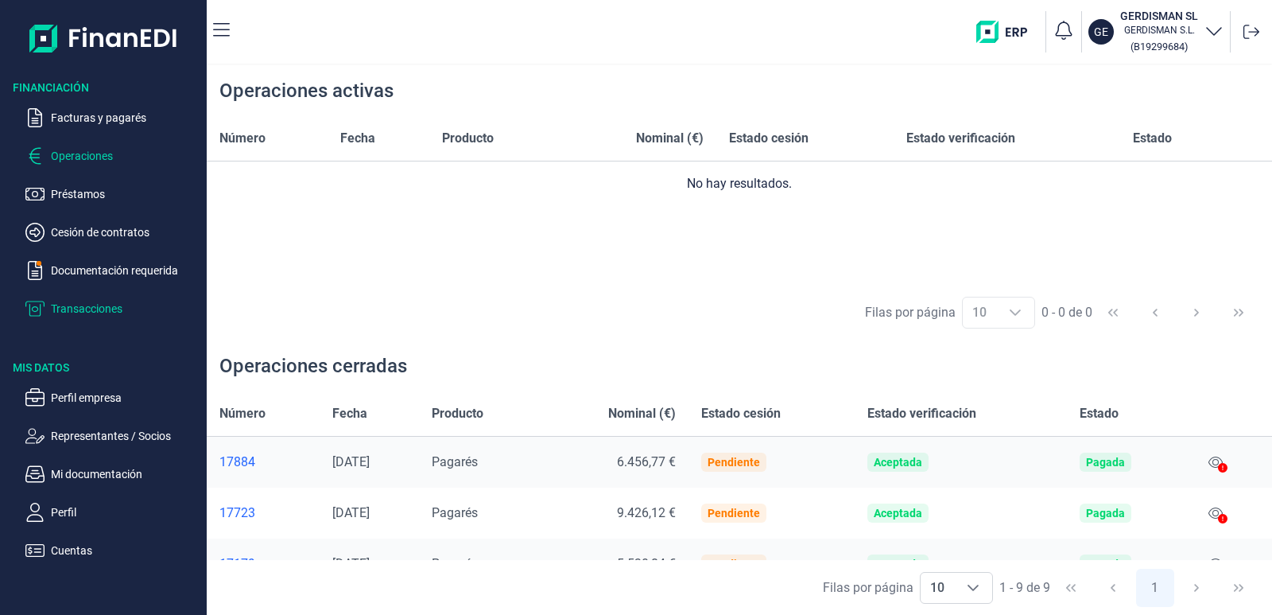
click at [97, 303] on p "Transacciones" at bounding box center [125, 308] width 149 height 19
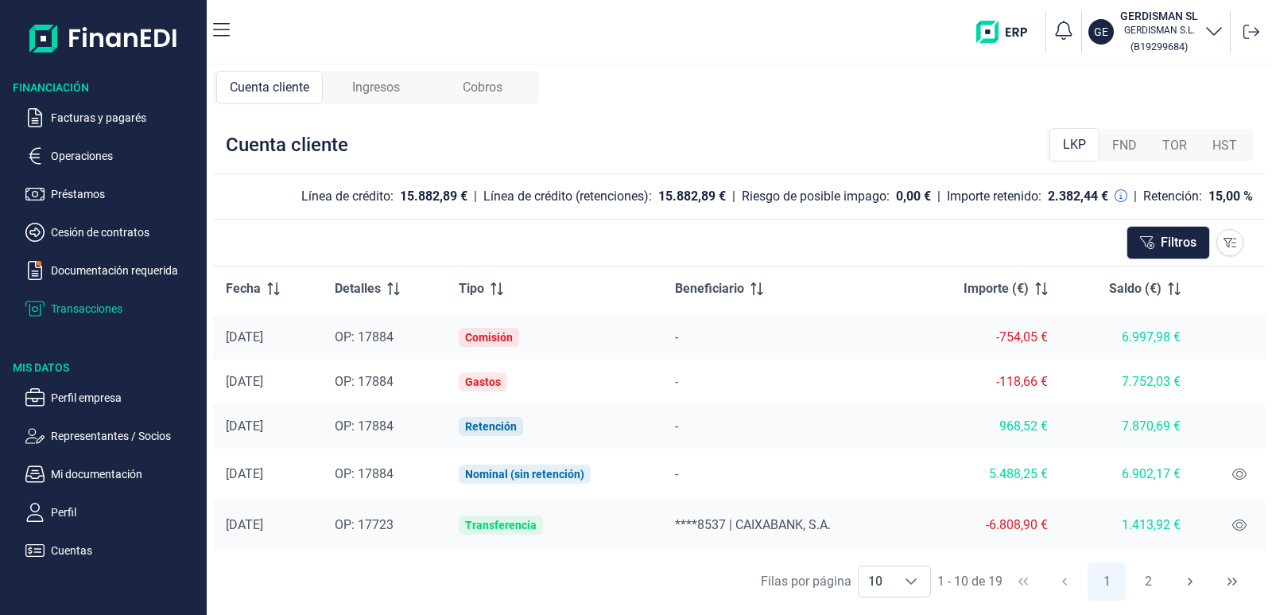
scroll to position [223, 0]
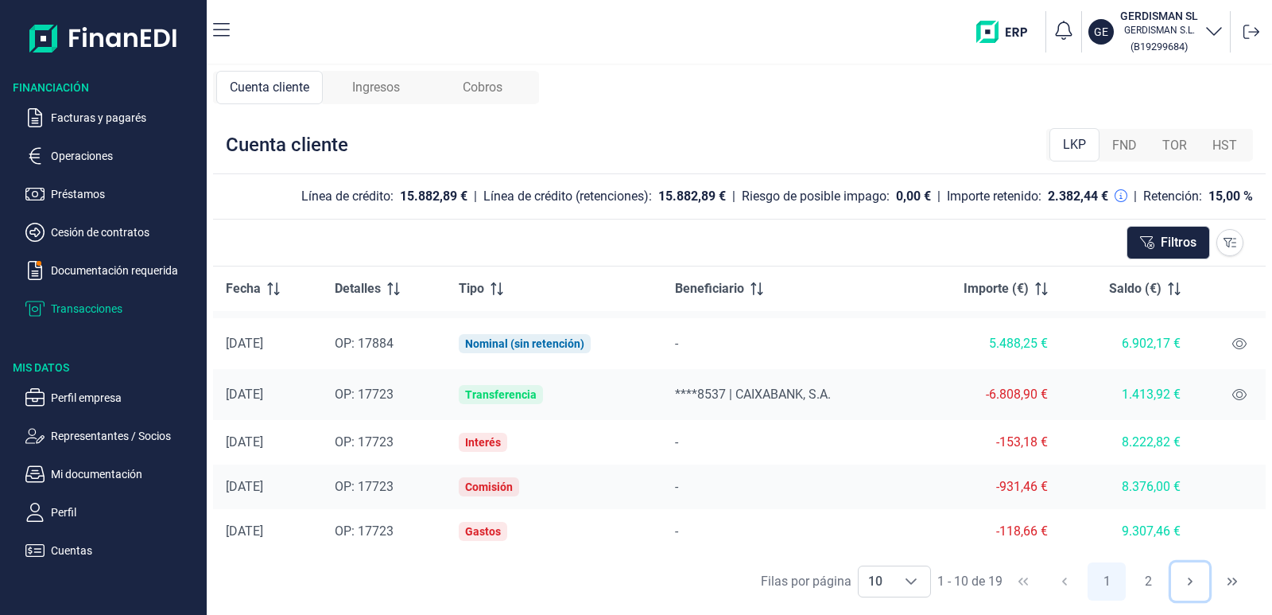
click at [1193, 584] on icon "Next Page" at bounding box center [1190, 581] width 13 height 13
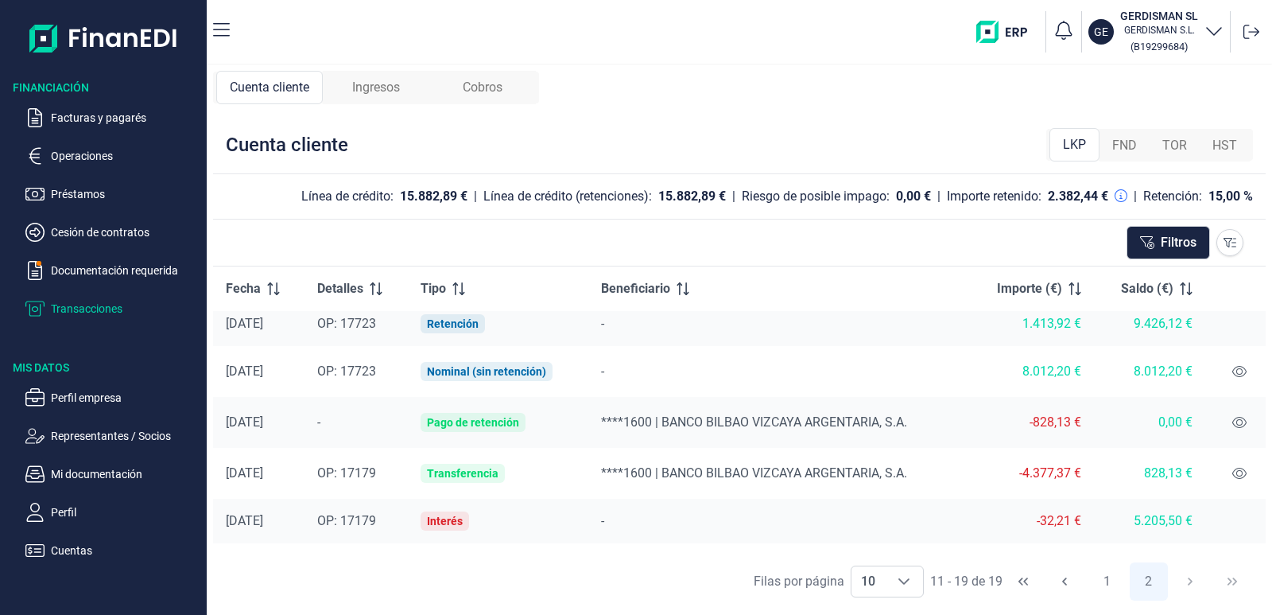
scroll to position [0, 0]
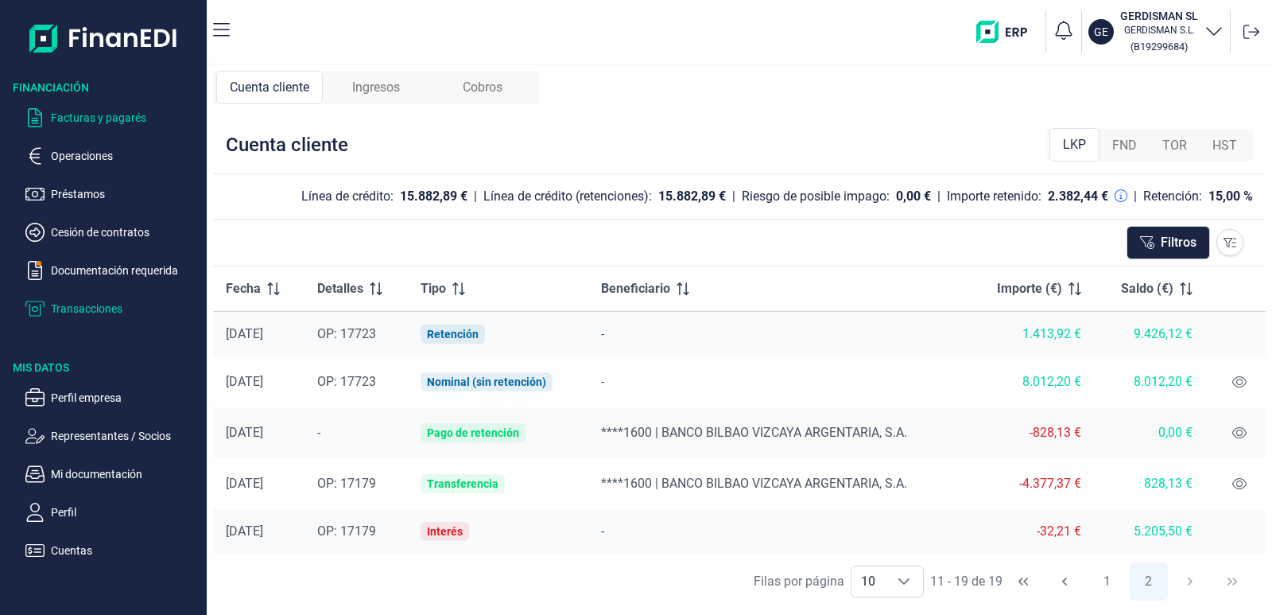
click at [98, 111] on p "Facturas y pagarés" at bounding box center [125, 117] width 149 height 19
